Goal: Find specific page/section: Find specific page/section

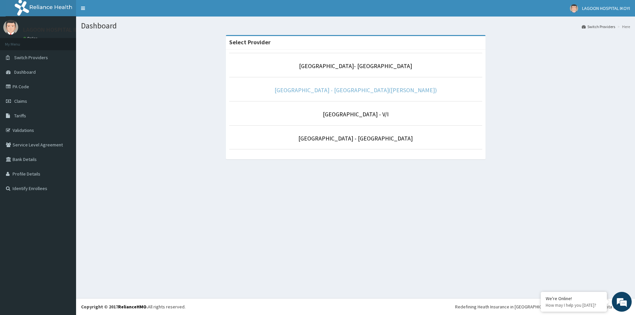
click at [338, 93] on link "[GEOGRAPHIC_DATA] - [GEOGRAPHIC_DATA]([PERSON_NAME])" at bounding box center [356, 90] width 162 height 8
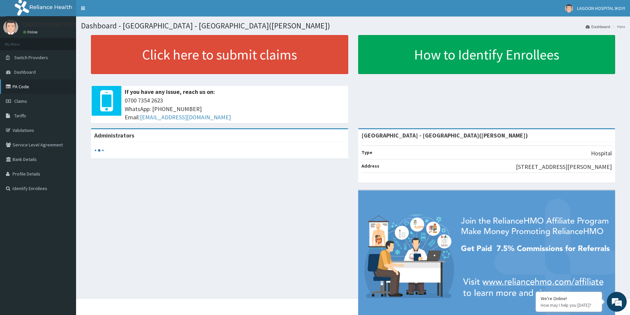
click at [20, 86] on link "PA Code" at bounding box center [38, 86] width 76 height 15
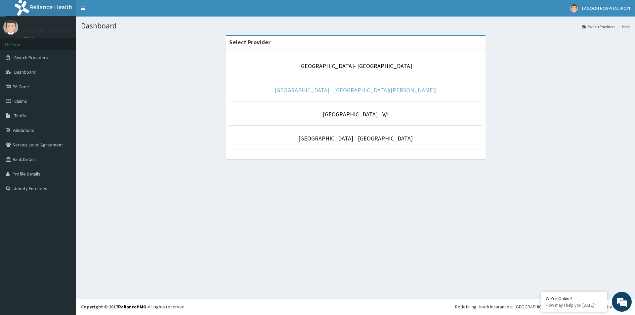
click at [359, 89] on link "[GEOGRAPHIC_DATA] - [GEOGRAPHIC_DATA]([PERSON_NAME])" at bounding box center [356, 90] width 162 height 8
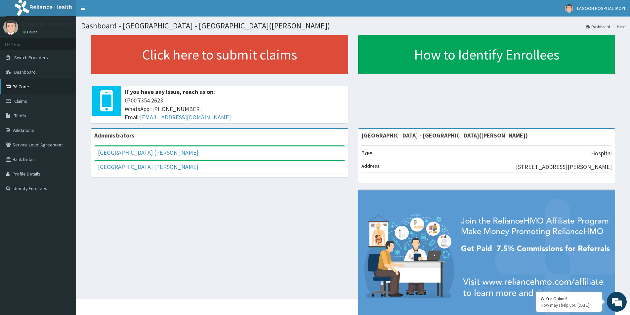
click at [24, 89] on link "PA Code" at bounding box center [38, 86] width 76 height 15
